Goal: Task Accomplishment & Management: Use online tool/utility

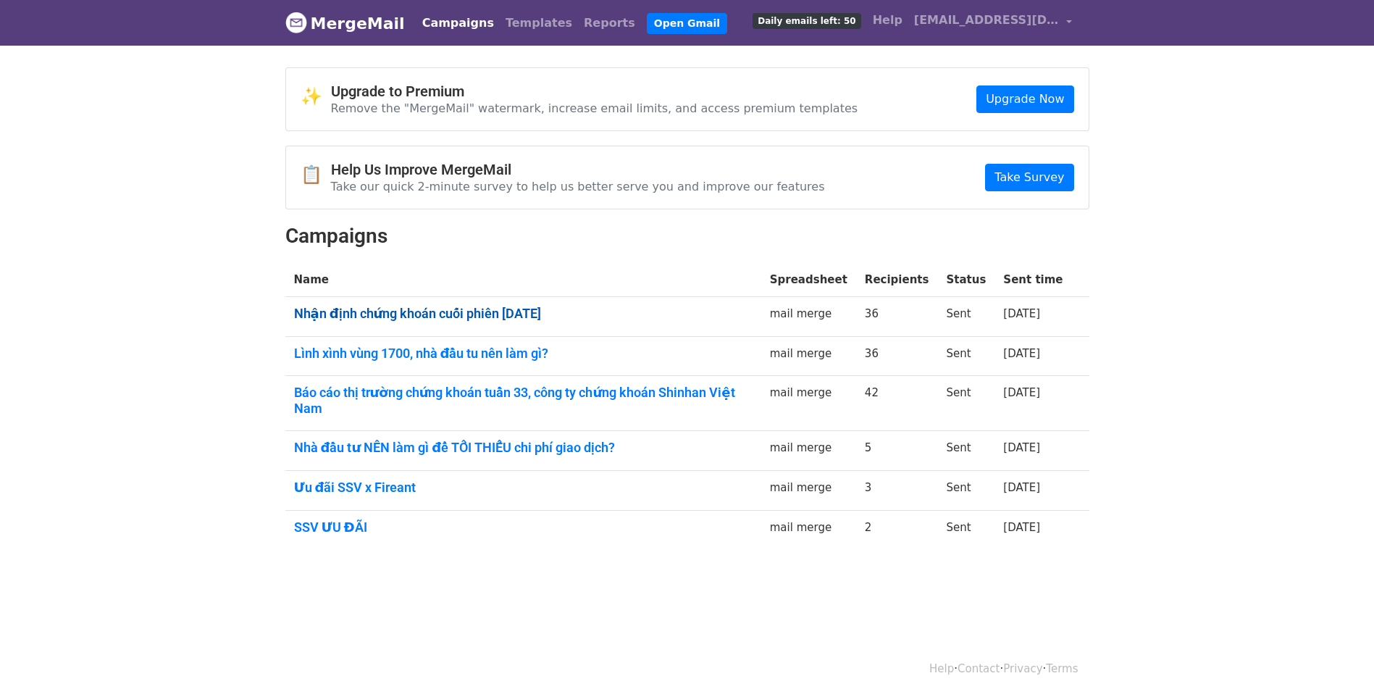
click at [522, 310] on link "Nhận định chứng khoán cuối phiên [DATE]" at bounding box center [523, 314] width 459 height 16
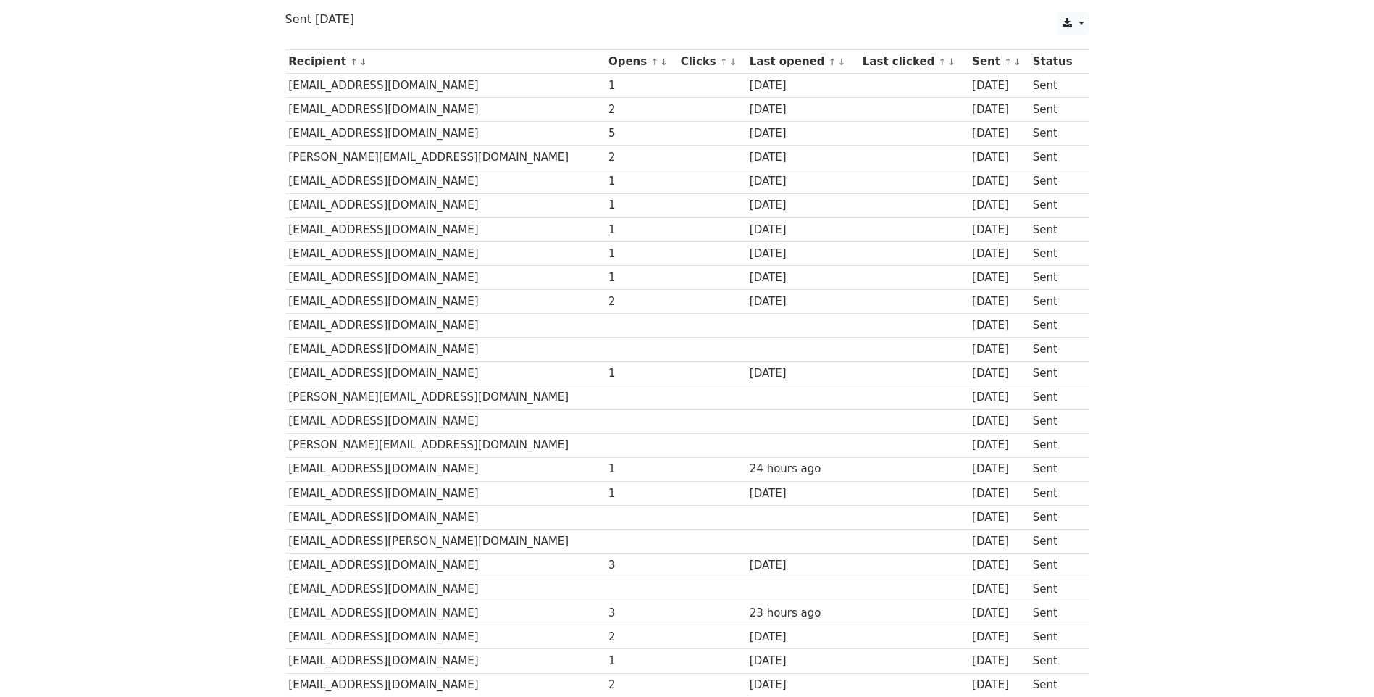
scroll to position [145, 0]
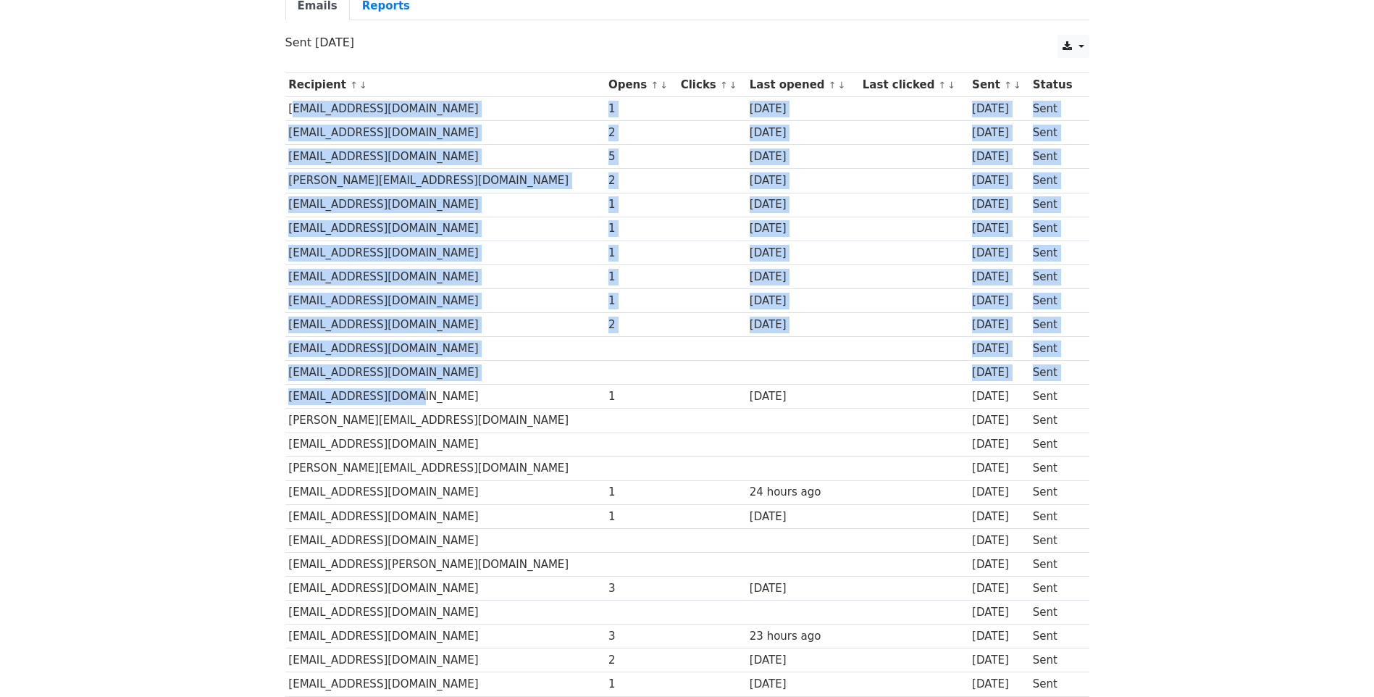
drag, startPoint x: 289, startPoint y: 106, endPoint x: 445, endPoint y: 389, distance: 323.2
click at [445, 389] on tbody "Recipient ↑ ↓ Opens ↑ ↓ Clicks ↑ ↓ Last opened ↑ ↓ Last clicked ↑ ↓ Sent ↑ ↓ St…" at bounding box center [687, 516] width 804 height 887
drag, startPoint x: 445, startPoint y: 389, endPoint x: 530, endPoint y: 172, distance: 232.9
click at [529, 176] on td "[PERSON_NAME][EMAIL_ADDRESS][DOMAIN_NAME]" at bounding box center [445, 181] width 320 height 24
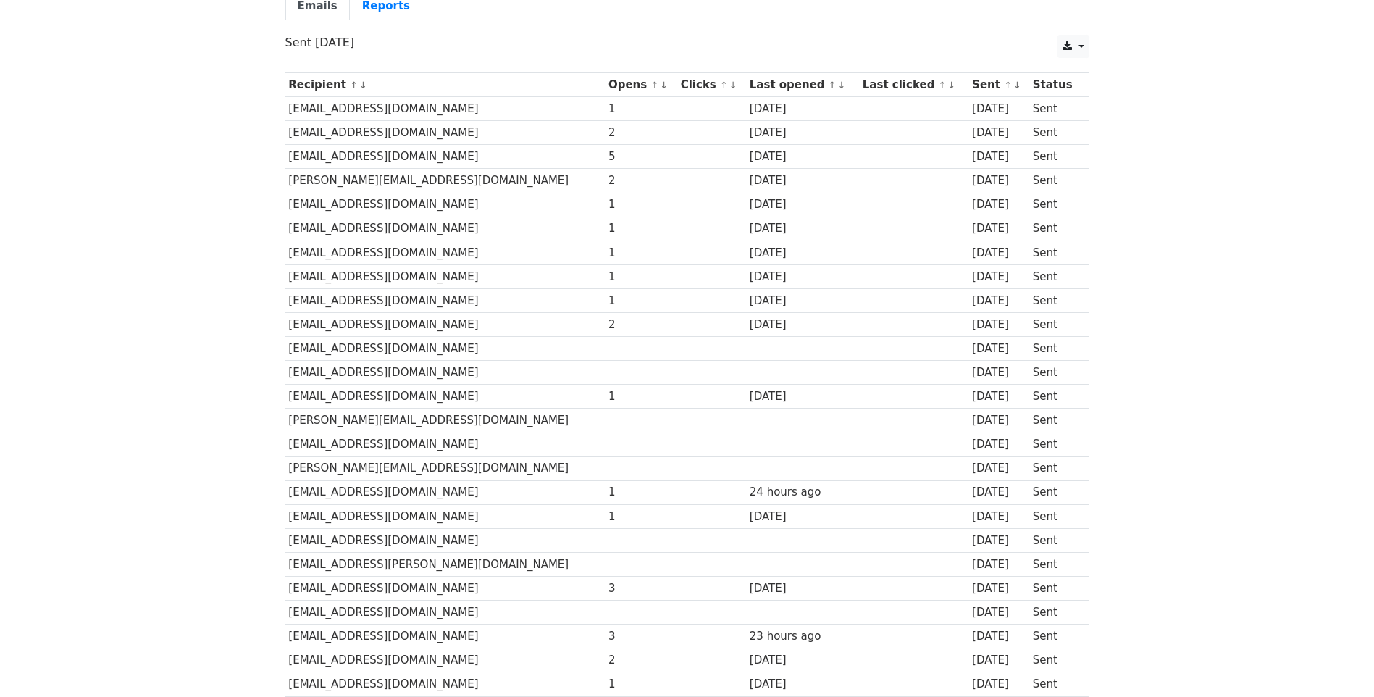
click at [614, 151] on div "5" at bounding box center [641, 157] width 65 height 17
click at [428, 146] on td "[EMAIL_ADDRESS][DOMAIN_NAME]" at bounding box center [445, 157] width 320 height 24
drag, startPoint x: 289, startPoint y: 109, endPoint x: 511, endPoint y: 312, distance: 301.5
click at [511, 312] on tbody "Recipient ↑ ↓ Opens ↑ ↓ Clicks ↑ ↓ Last opened ↑ ↓ Last clicked ↑ ↓ Sent ↑ ↓ St…" at bounding box center [687, 516] width 804 height 887
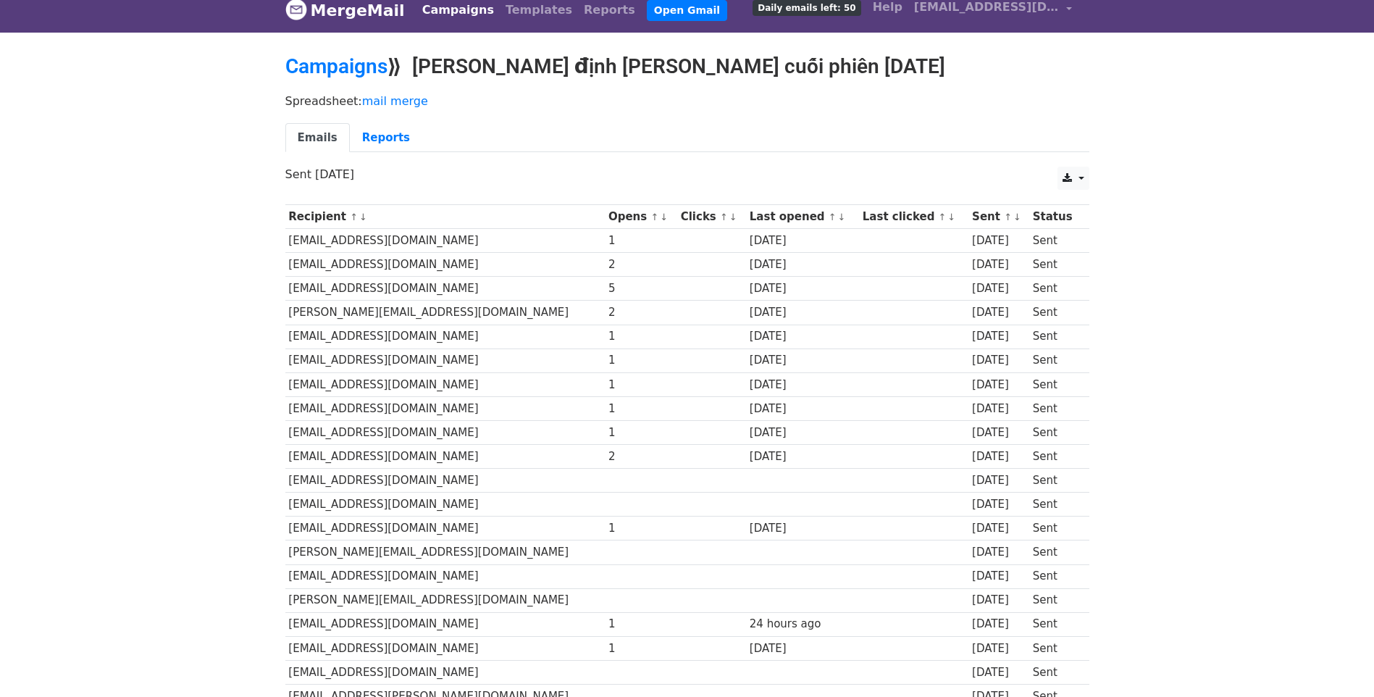
scroll to position [0, 0]
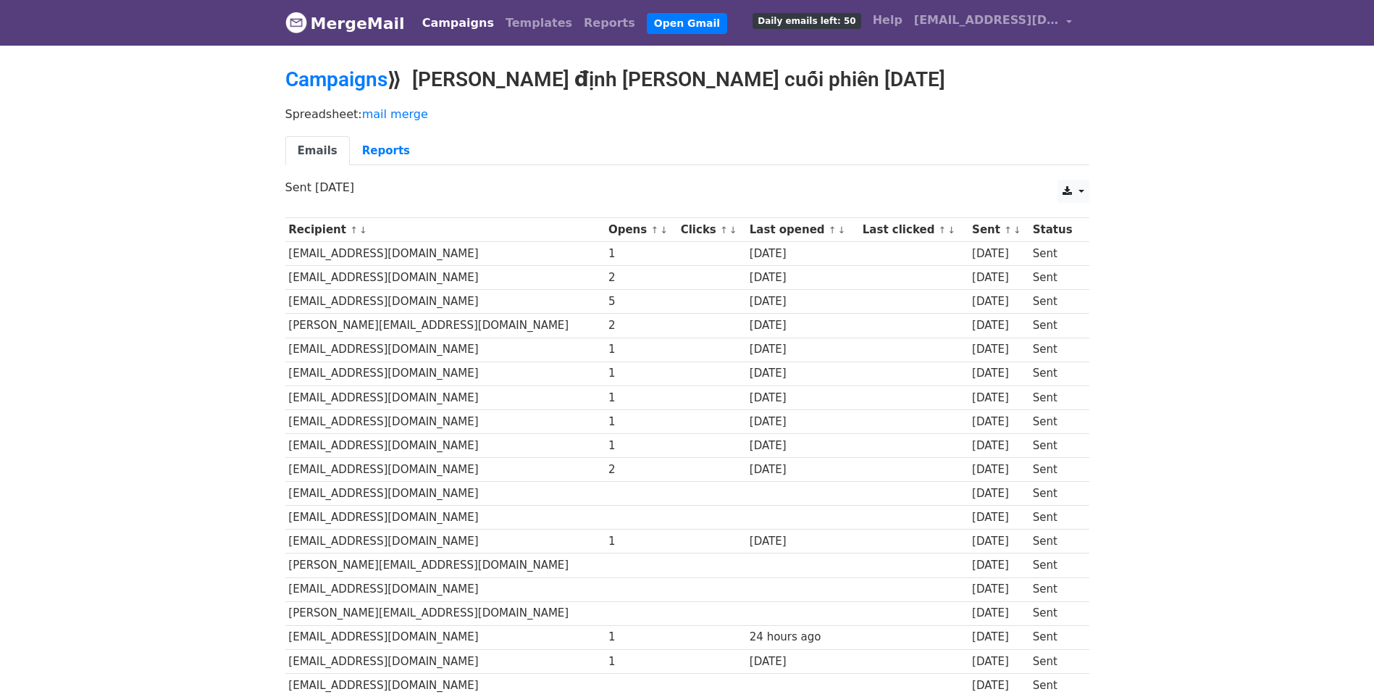
click at [1082, 221] on th at bounding box center [1086, 230] width 8 height 24
click at [1081, 191] on link at bounding box center [1073, 191] width 31 height 23
click at [1091, 247] on link "Excel" at bounding box center [1090, 247] width 65 height 23
click at [997, 88] on h2 "Campaigns ⟫ Nhận định chứng khoán cuối phiên 26-09-2025" at bounding box center [687, 79] width 804 height 25
